Goal: Complete application form

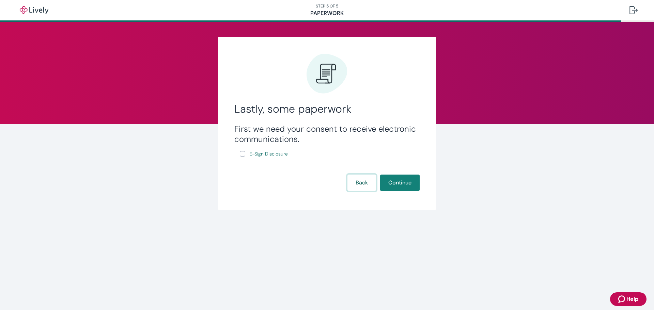
click at [363, 184] on button "Back" at bounding box center [362, 183] width 29 height 16
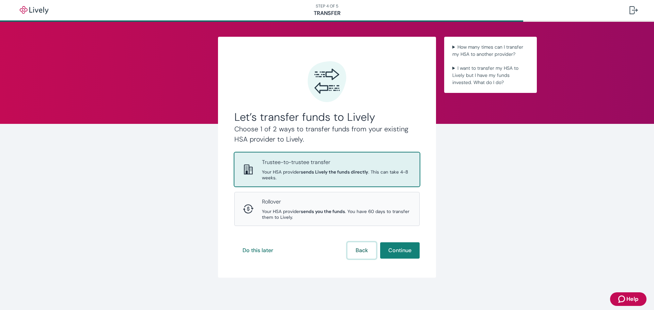
click at [357, 250] on button "Back" at bounding box center [362, 251] width 29 height 16
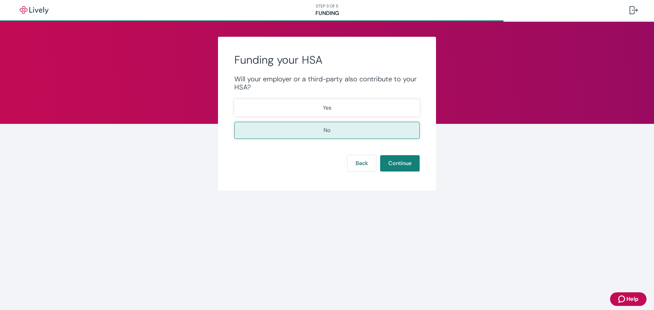
click at [358, 150] on form "Will your employer or a third-party also contribute to your HSA? Yes No Back Co…" at bounding box center [326, 123] width 185 height 97
click at [358, 163] on button "Back" at bounding box center [362, 163] width 29 height 16
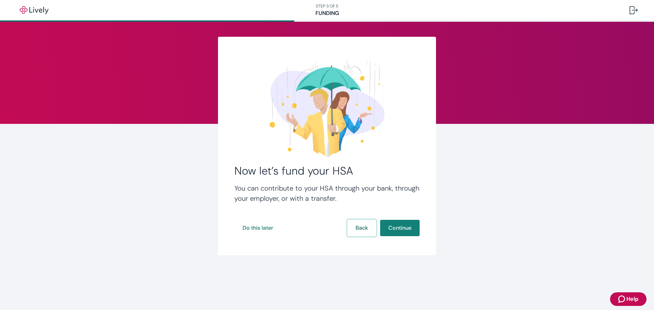
click at [357, 229] on button "Back" at bounding box center [362, 228] width 29 height 16
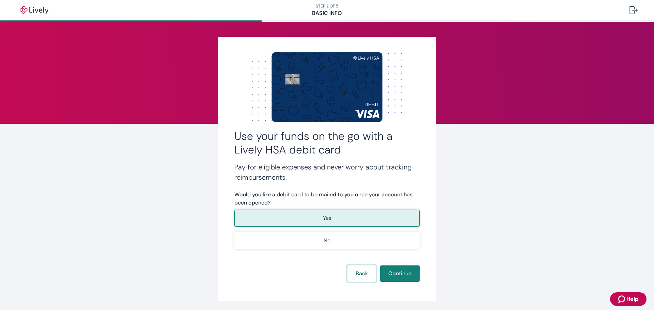
click at [361, 273] on button "Back" at bounding box center [362, 274] width 29 height 16
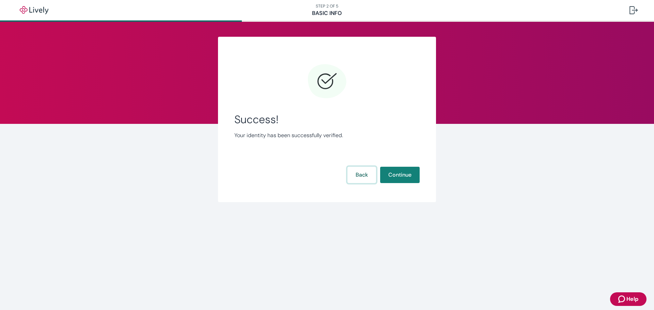
click at [360, 175] on button "Back" at bounding box center [362, 175] width 29 height 16
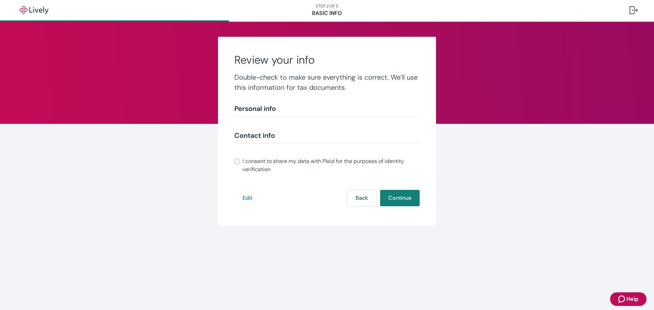
scroll to position [76, 0]
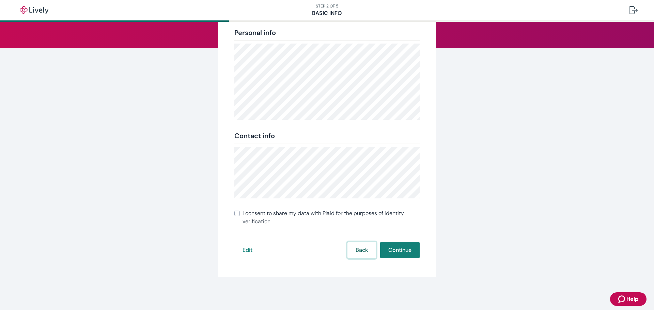
click at [356, 250] on button "Back" at bounding box center [362, 250] width 29 height 16
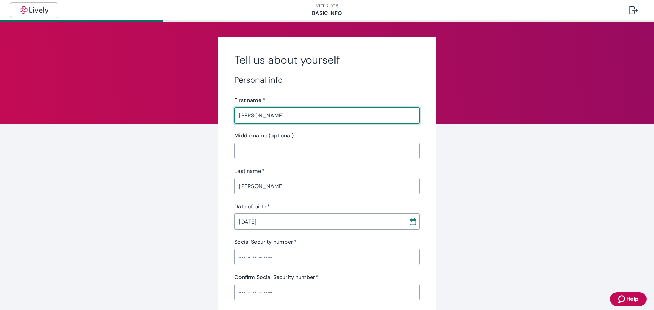
click at [42, 10] on img "button" at bounding box center [34, 10] width 38 height 8
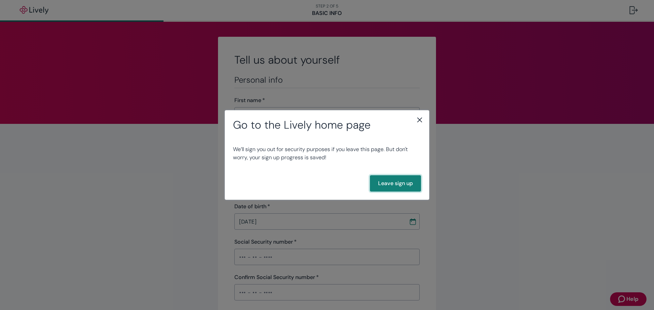
click at [391, 182] on button "Leave sign up" at bounding box center [395, 183] width 51 height 16
